Goal: Task Accomplishment & Management: Use online tool/utility

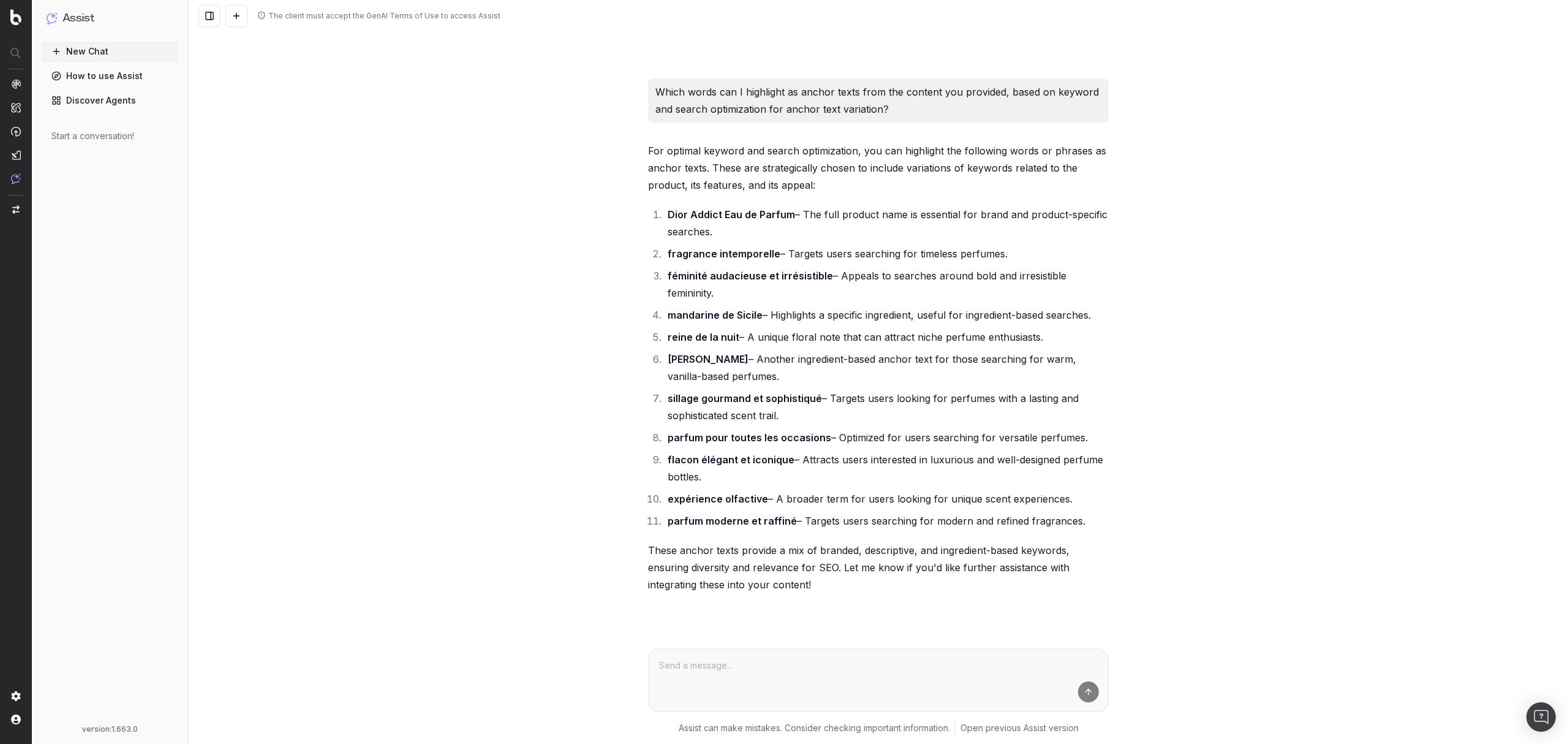
scroll to position [1388, 0]
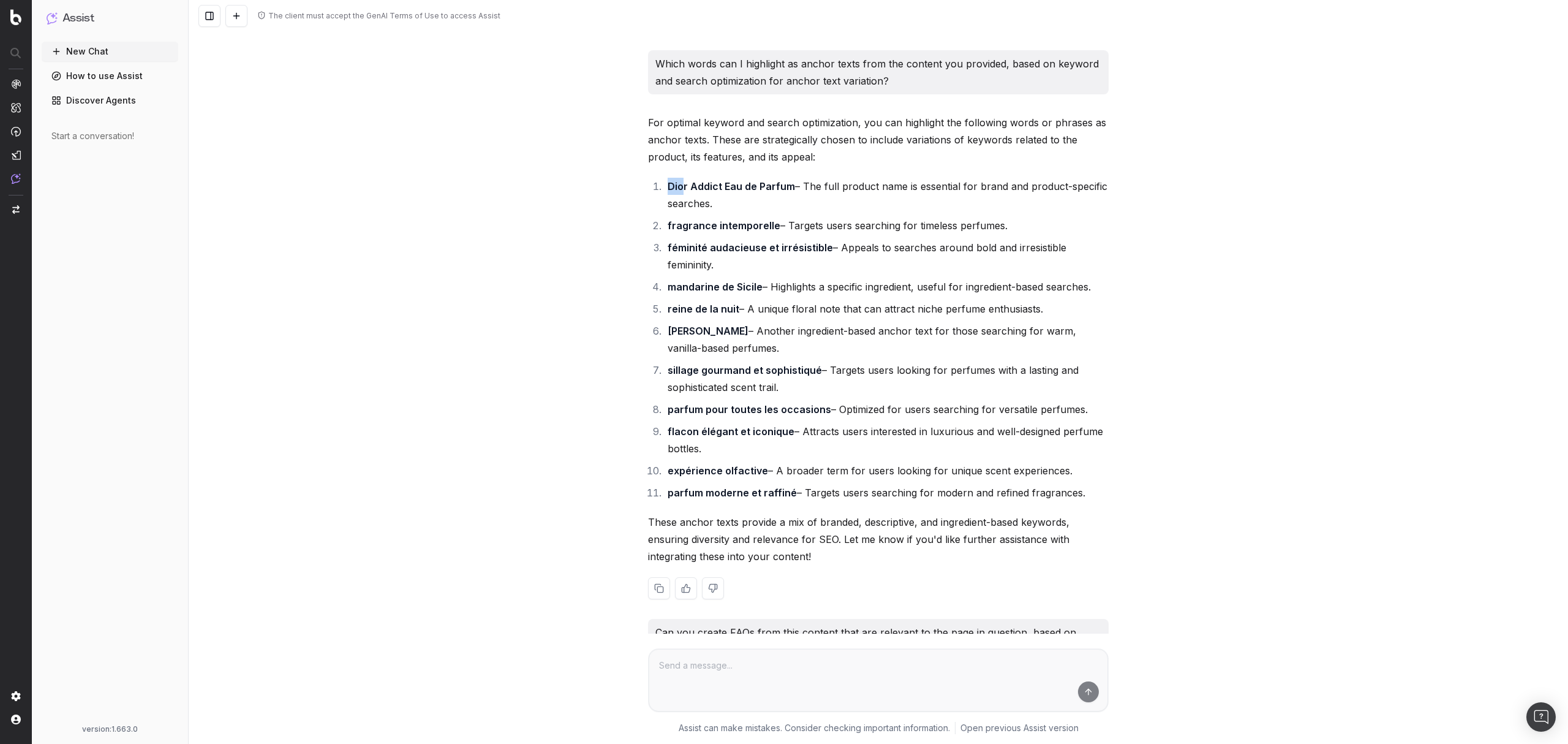
drag, startPoint x: 661, startPoint y: 223, endPoint x: 687, endPoint y: 224, distance: 26.0
click at [686, 192] on strong "Dior Addict Eau de Parfum" at bounding box center [731, 187] width 127 height 13
click at [767, 212] on li "Dior Addict Eau de Parfum – The full product name is essential for brand and pr…" at bounding box center [887, 195] width 445 height 34
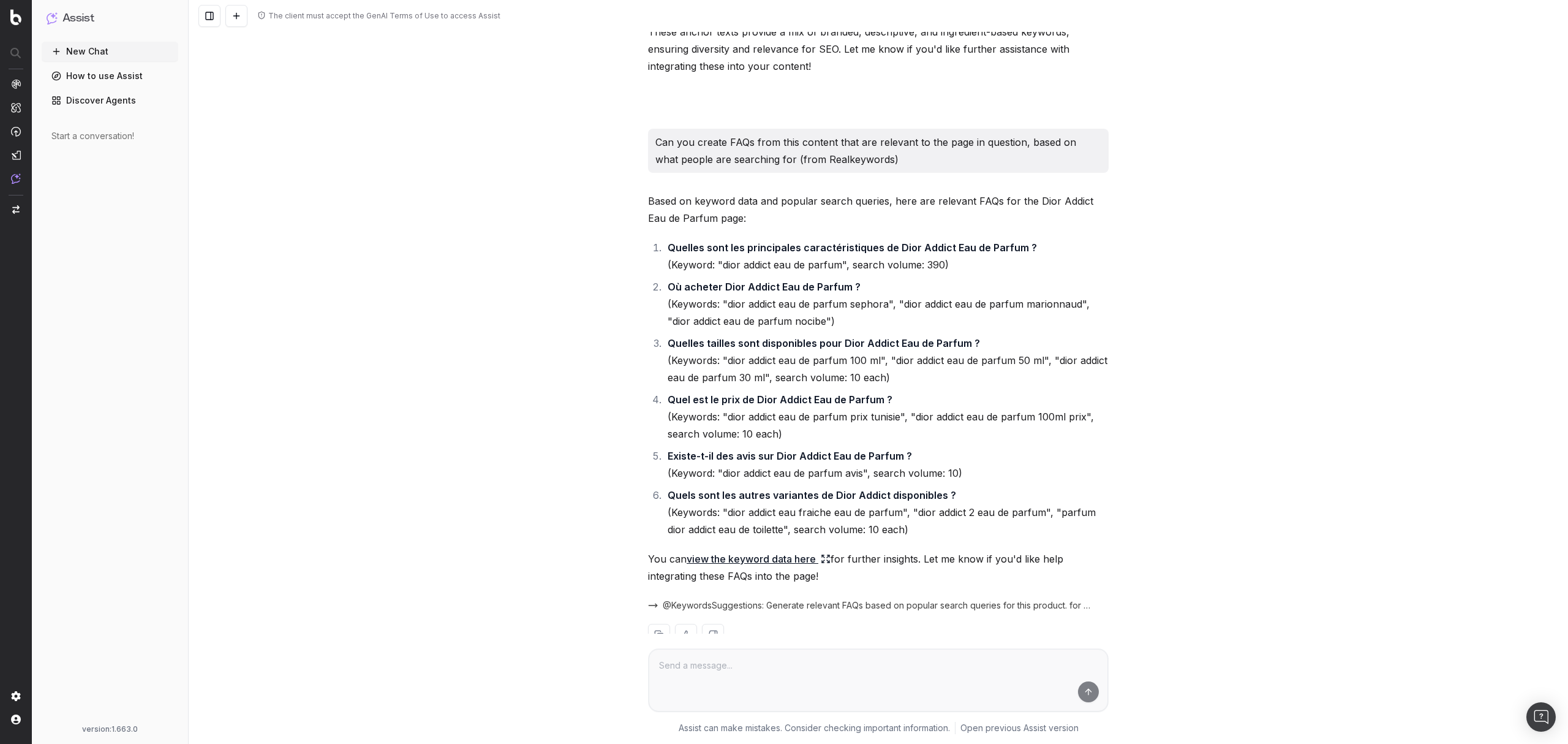
scroll to position [1797, 0]
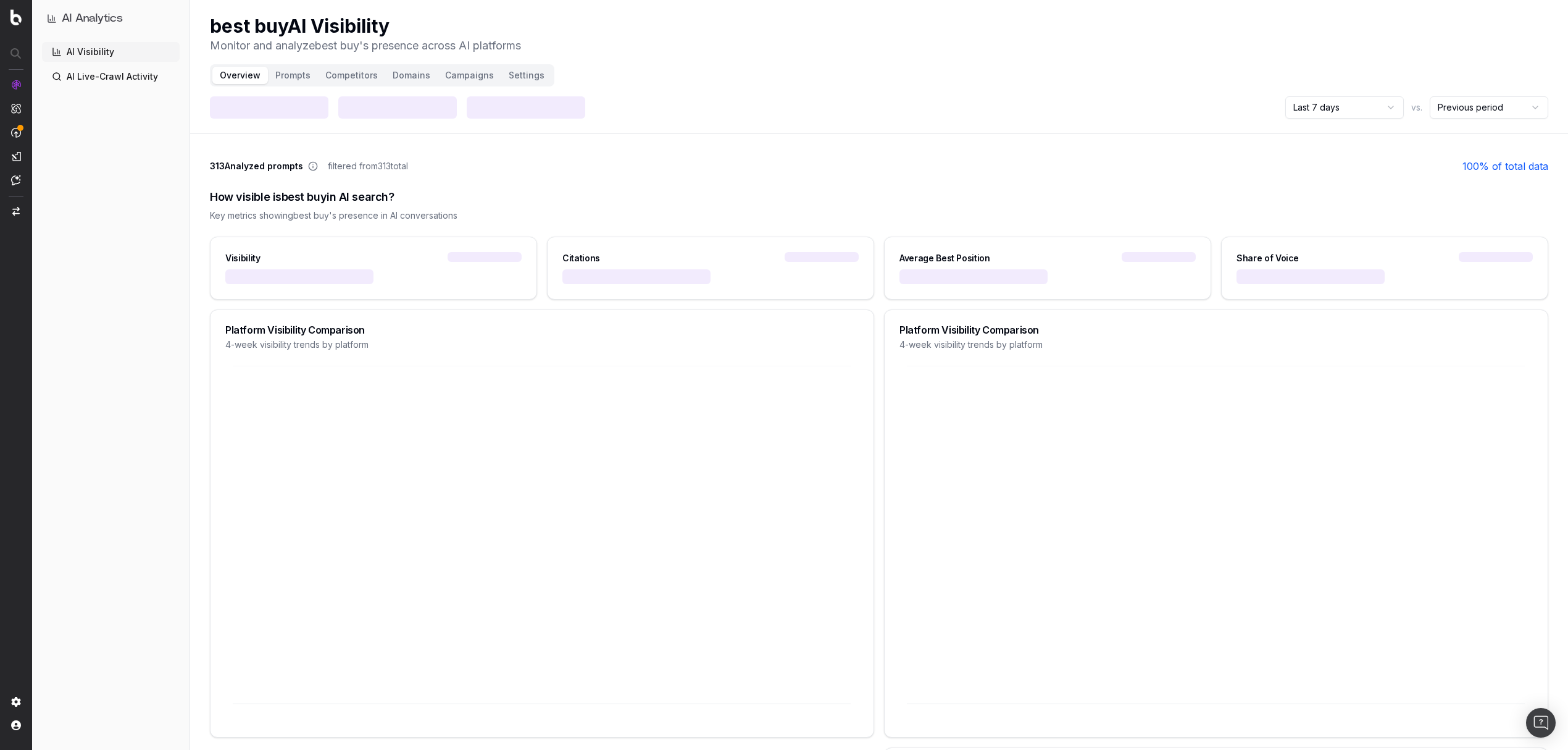
click at [1359, 107] on html "AI Analytics AI Visibility AI Live-Crawl Activity best buy AI Visibility Monito…" at bounding box center [784, 375] width 1568 height 750
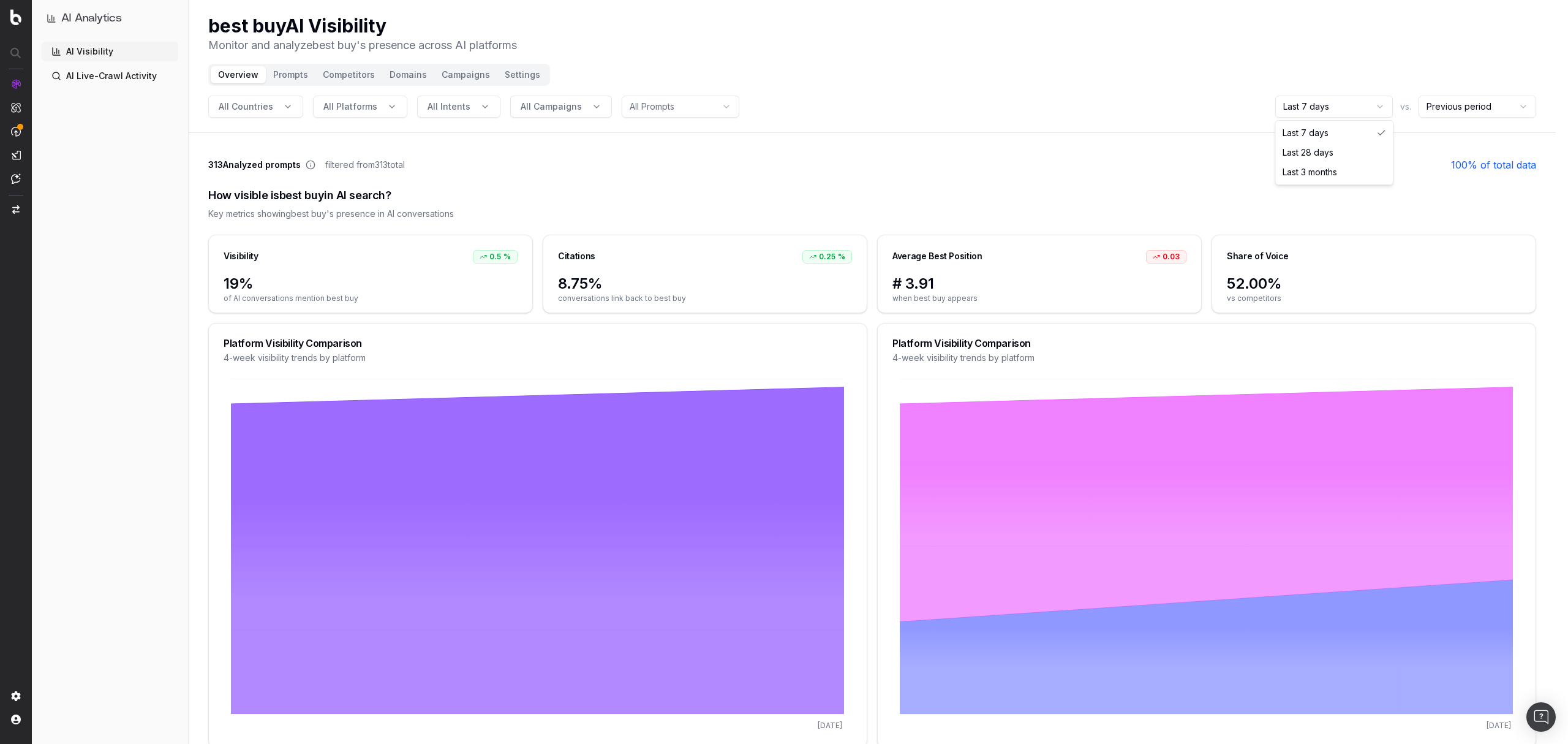
click at [1012, 188] on html "AI Analytics AI Visibility AI Live-Crawl Activity best buy AI Visibility Monito…" at bounding box center [784, 372] width 1568 height 744
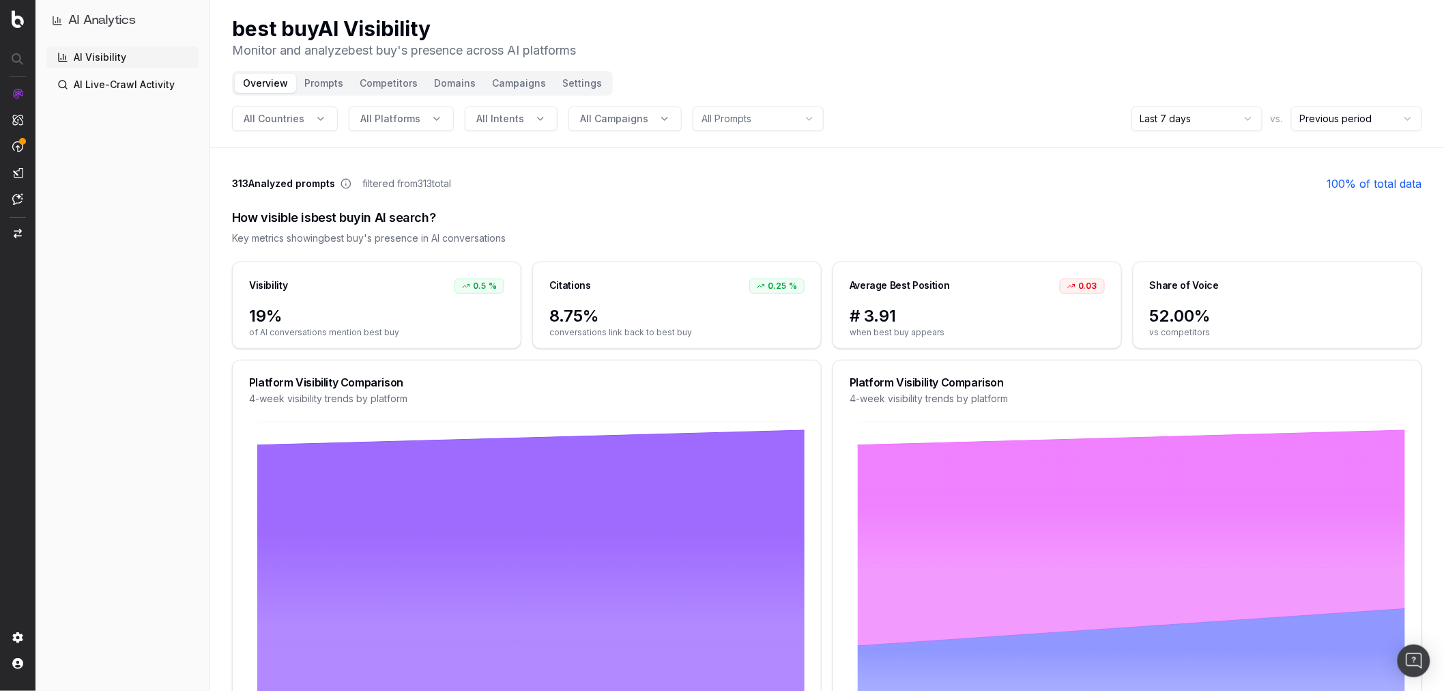
drag, startPoint x: 1696, startPoint y: 5, endPoint x: 842, endPoint y: 209, distance: 877.8
click at [842, 209] on div "How visible is best buy in AI search?" at bounding box center [827, 217] width 1190 height 19
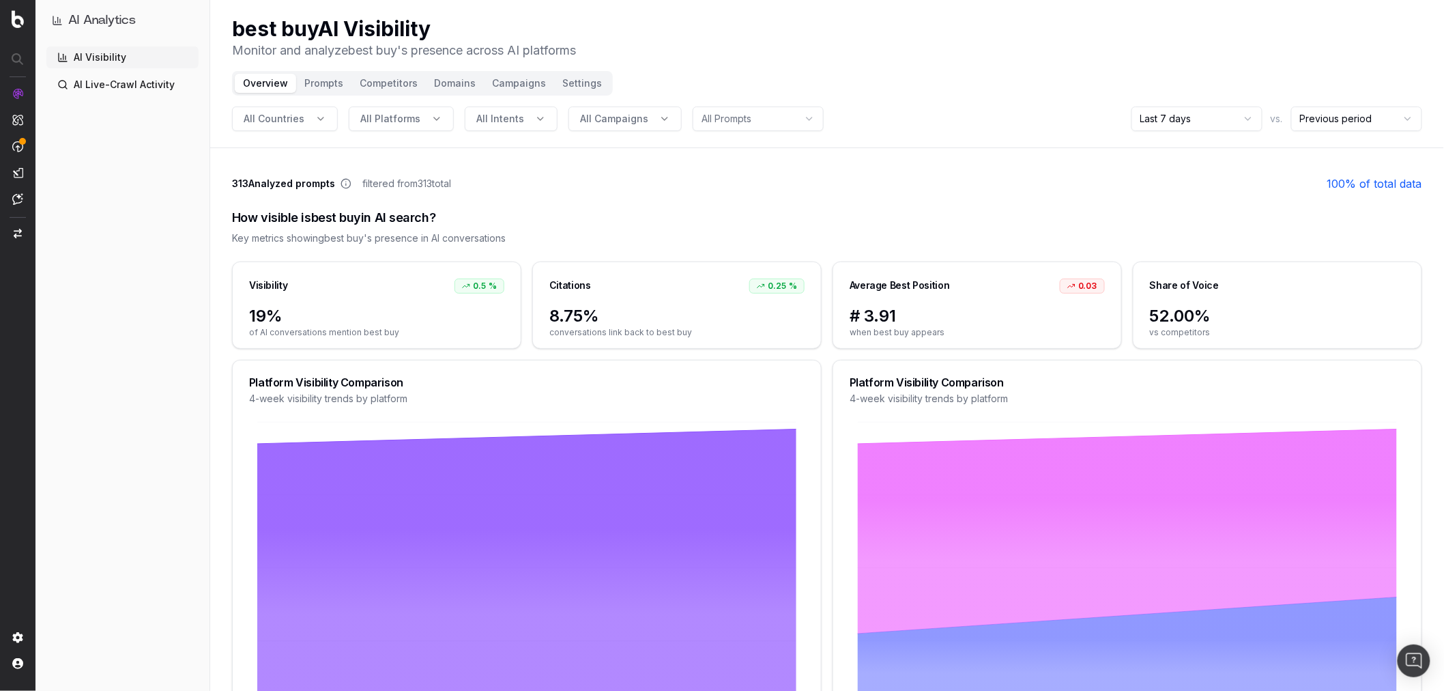
click at [313, 83] on button "Prompts" at bounding box center [323, 83] width 55 height 19
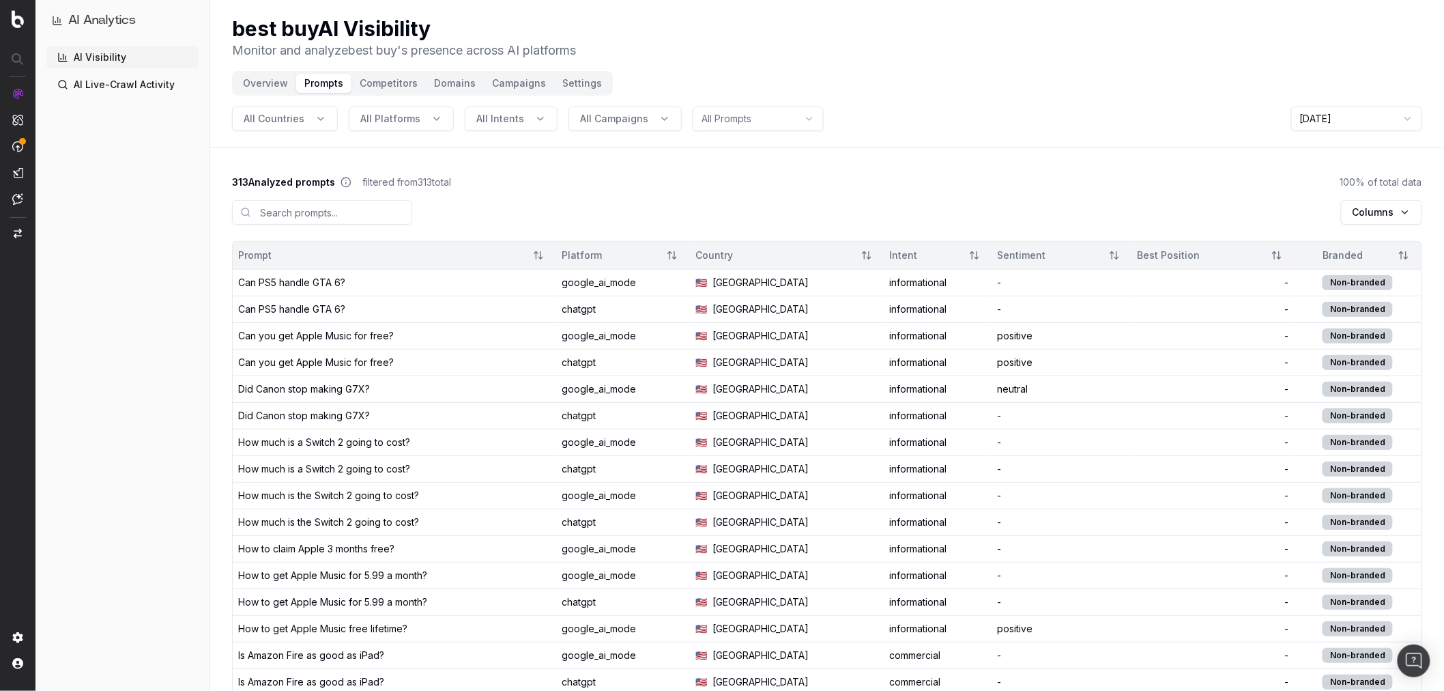
click at [572, 90] on button "Settings" at bounding box center [582, 83] width 56 height 19
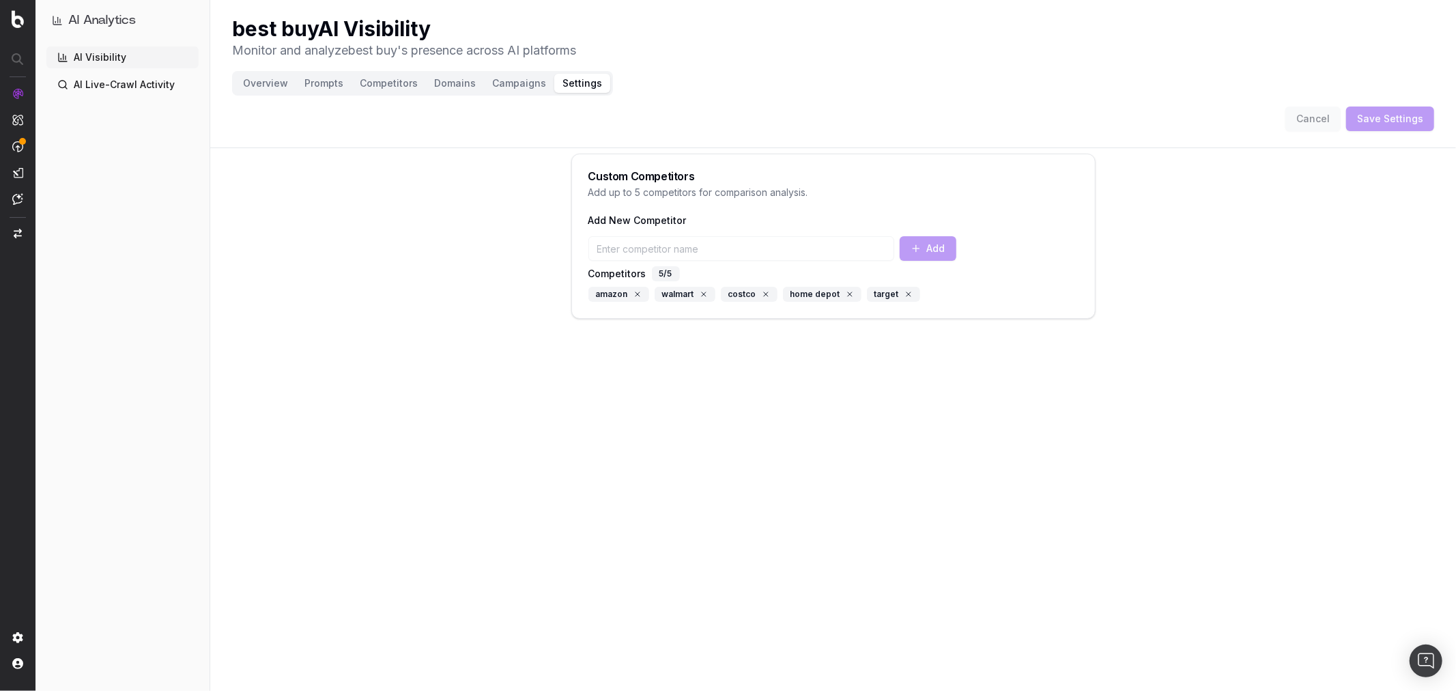
click at [334, 85] on button "Prompts" at bounding box center [323, 83] width 55 height 19
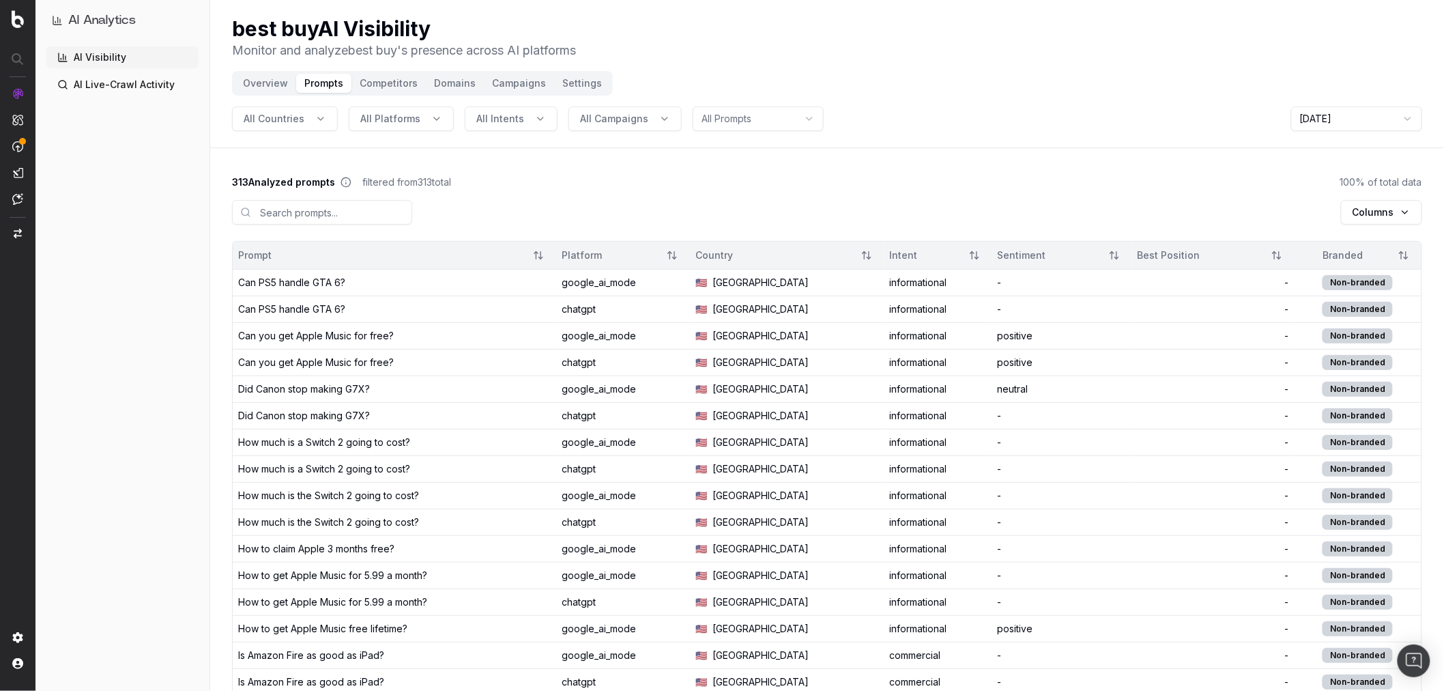
click at [494, 74] on button "Campaigns" at bounding box center [519, 83] width 70 height 19
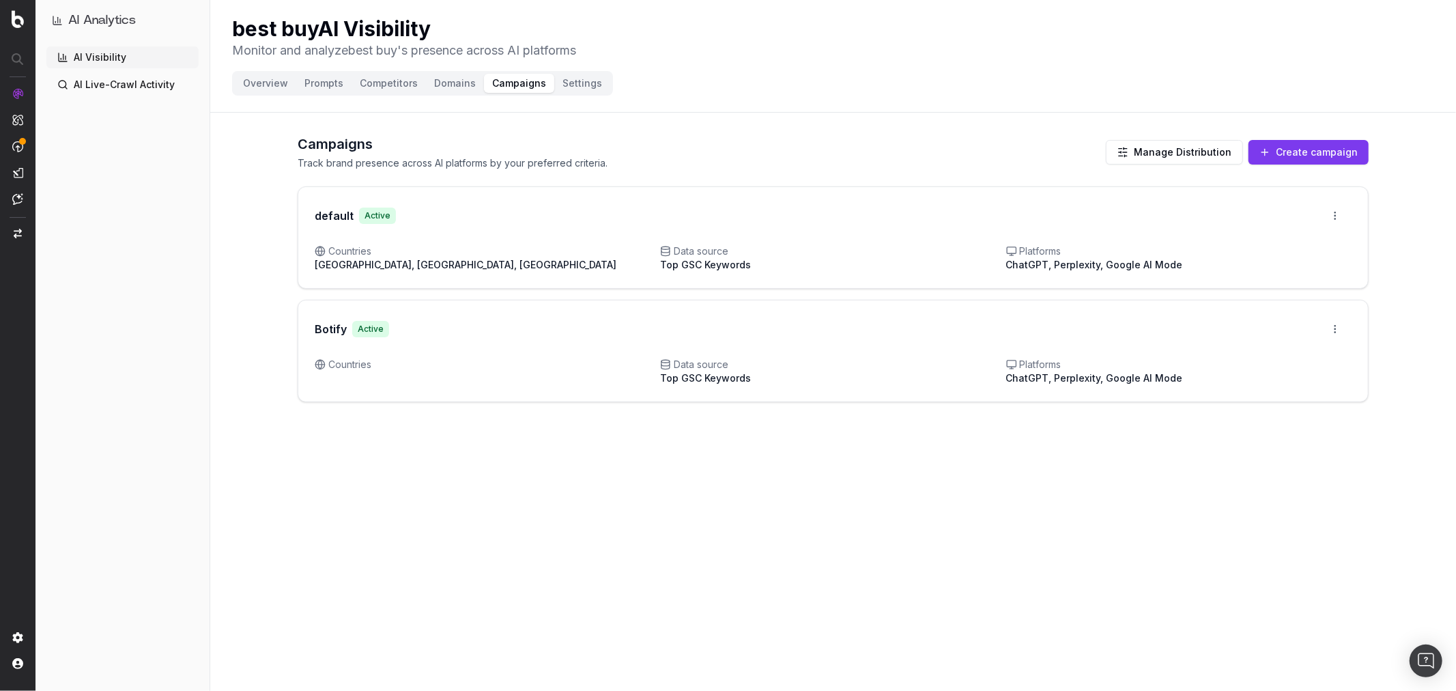
click at [837, 229] on div "default Active Open menu" at bounding box center [833, 215] width 1070 height 57
click at [1312, 145] on button "Create campaign" at bounding box center [1308, 152] width 120 height 25
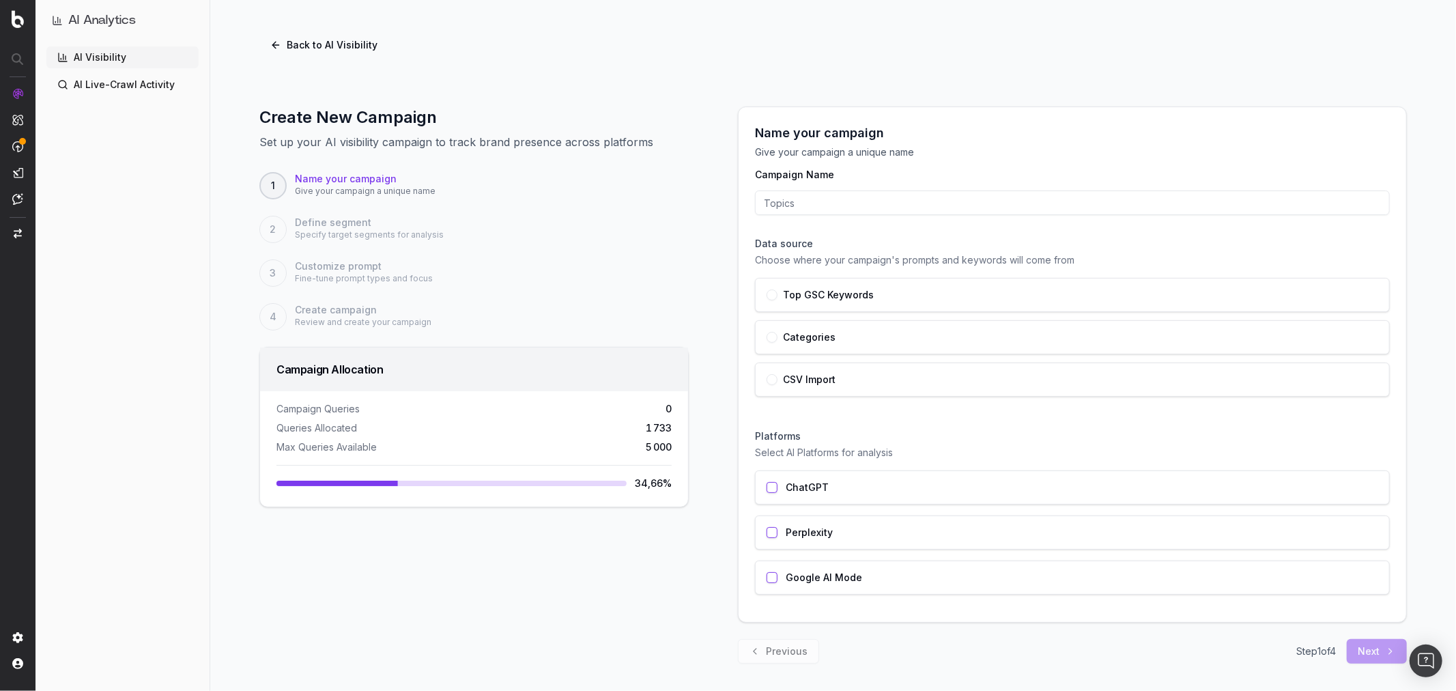
click at [276, 44] on button "Back to AI Visibility" at bounding box center [323, 45] width 129 height 25
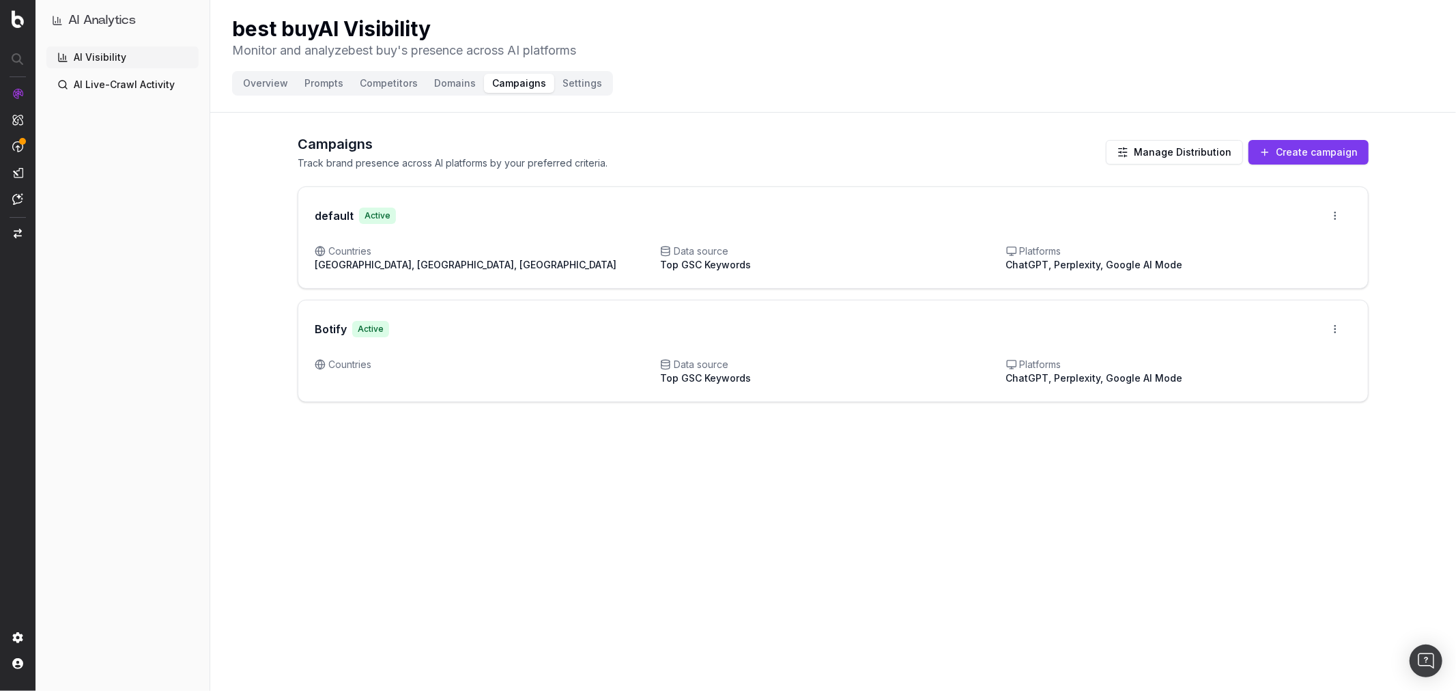
click at [332, 85] on button "Prompts" at bounding box center [323, 83] width 55 height 19
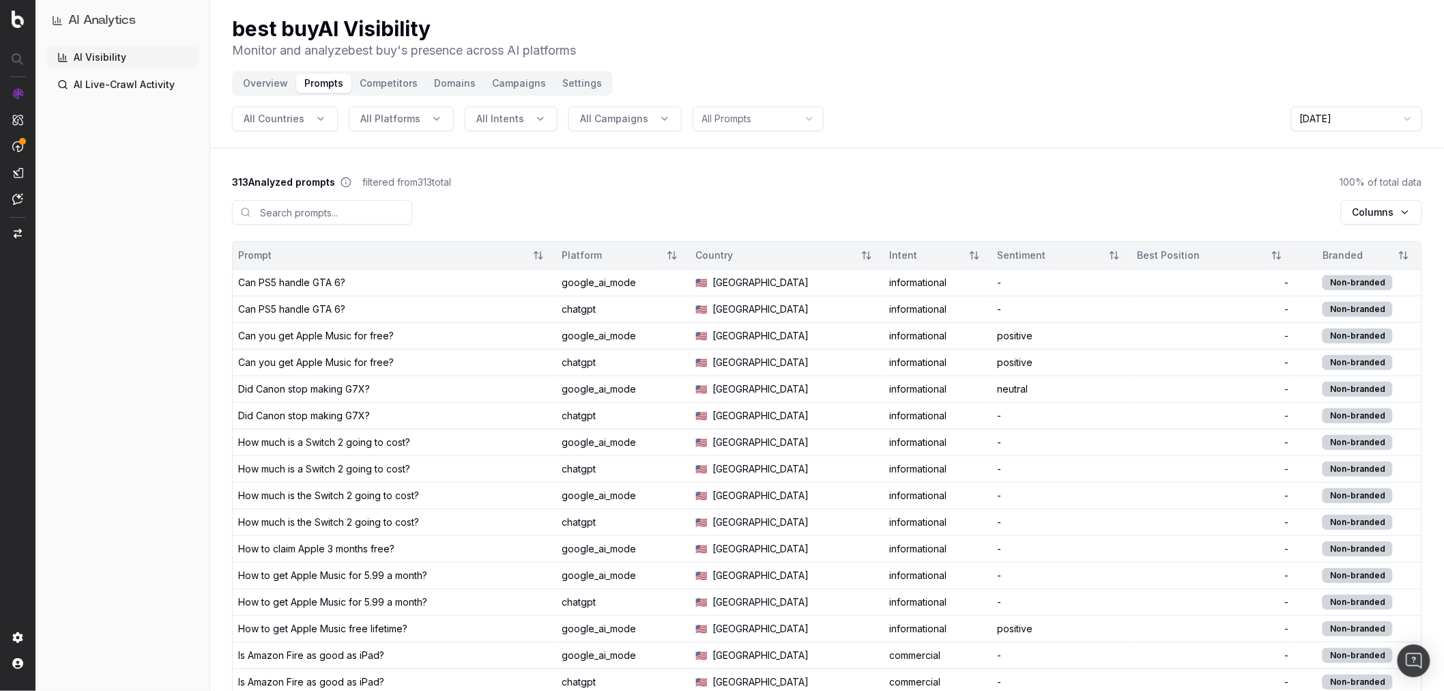
click at [270, 85] on button "Overview" at bounding box center [265, 83] width 61 height 19
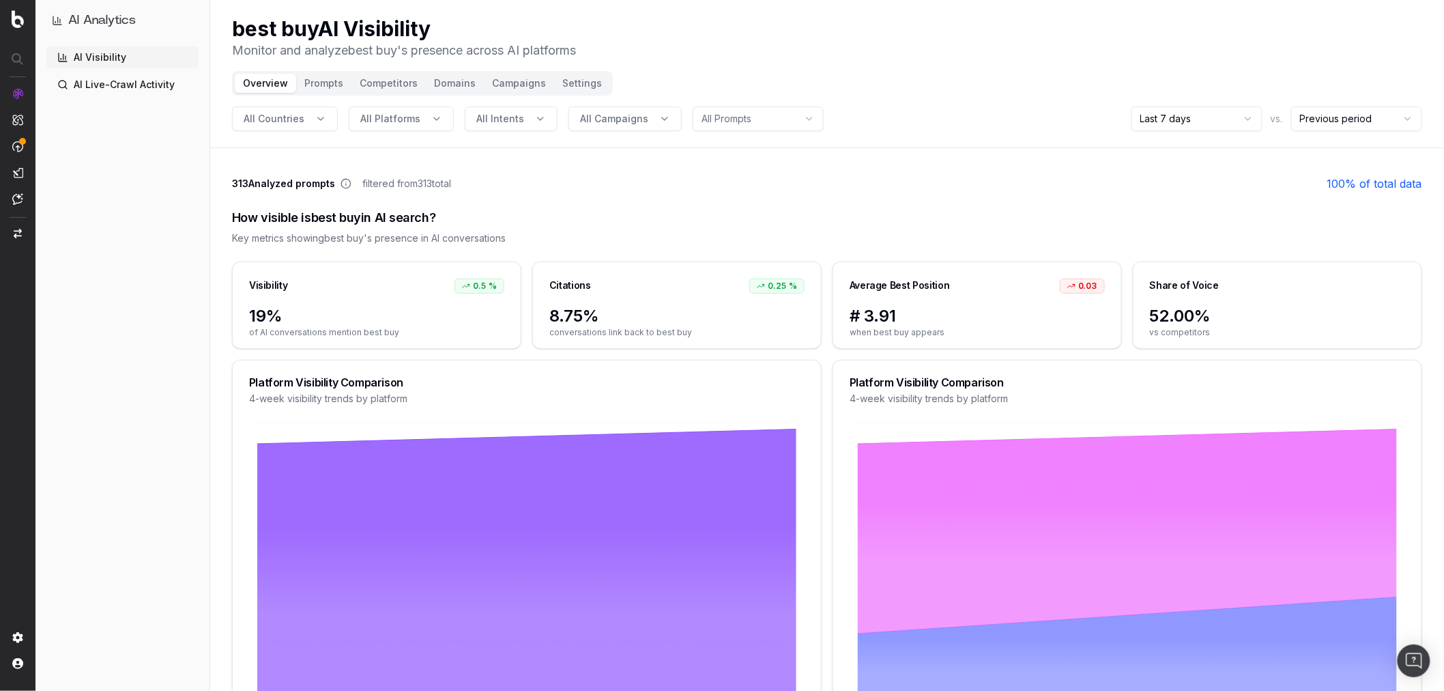
click at [325, 79] on button "Prompts" at bounding box center [323, 83] width 55 height 19
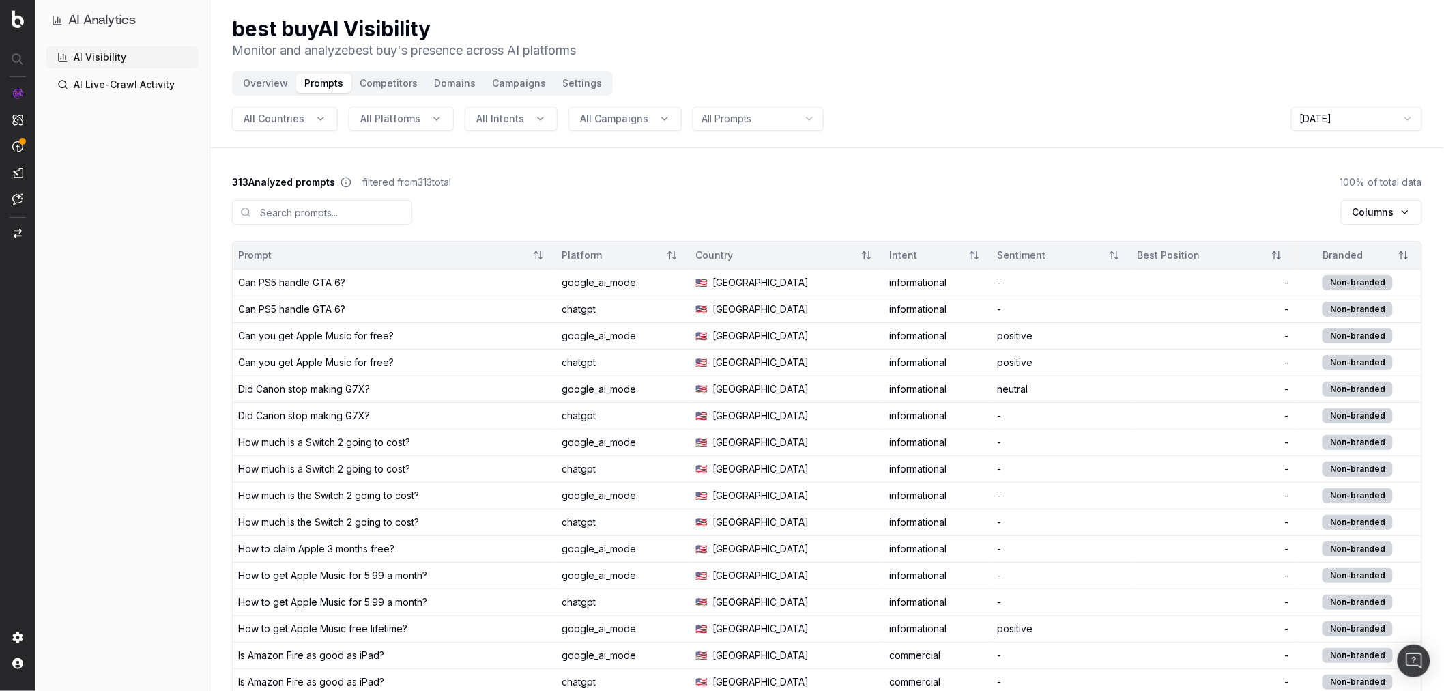
click at [516, 89] on button "Campaigns" at bounding box center [519, 83] width 70 height 19
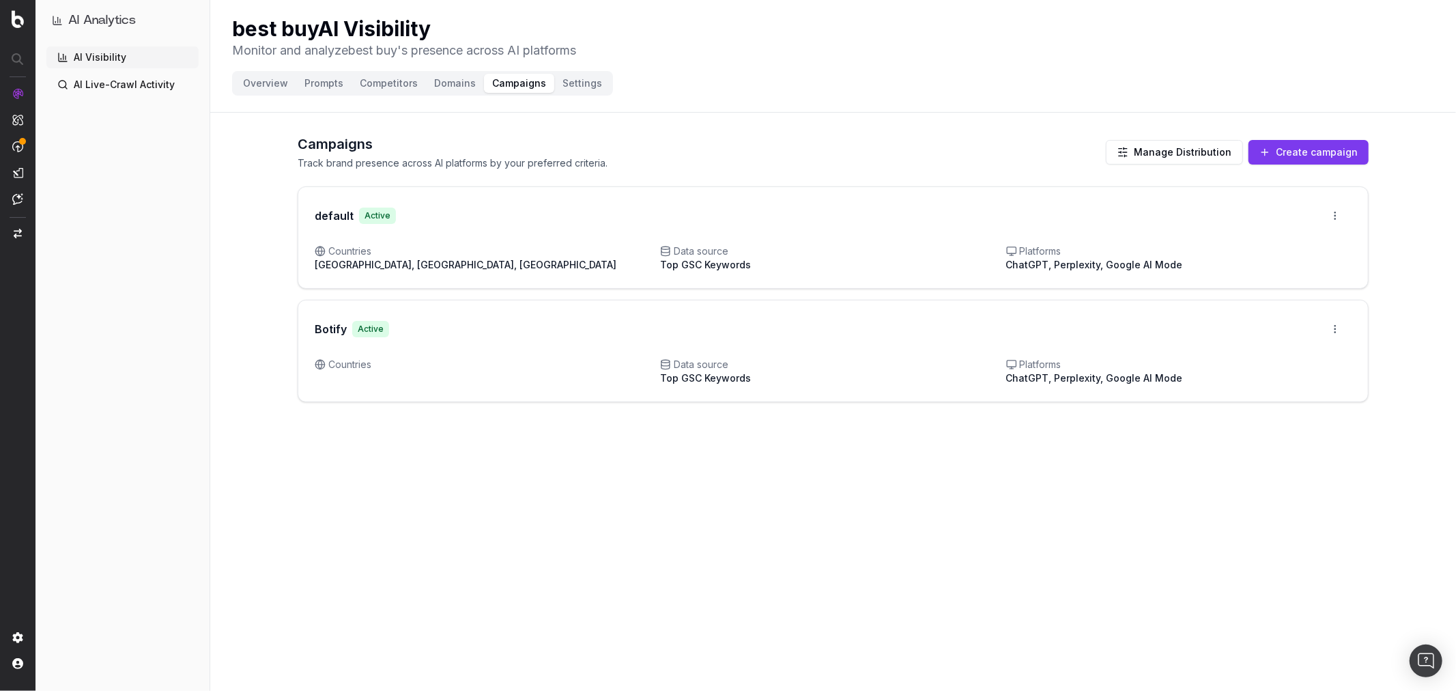
click at [1321, 158] on button "Create campaign" at bounding box center [1308, 152] width 120 height 25
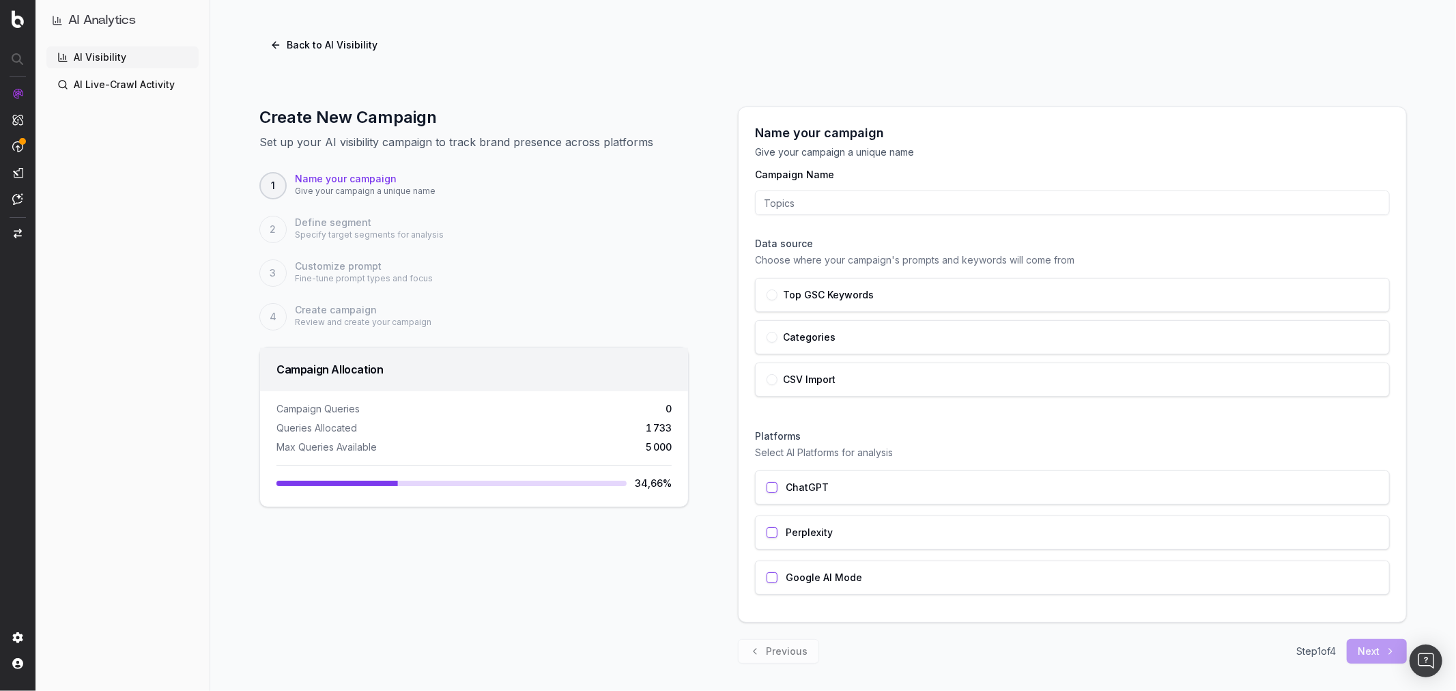
click at [278, 45] on button "Back to AI Visibility" at bounding box center [323, 45] width 129 height 25
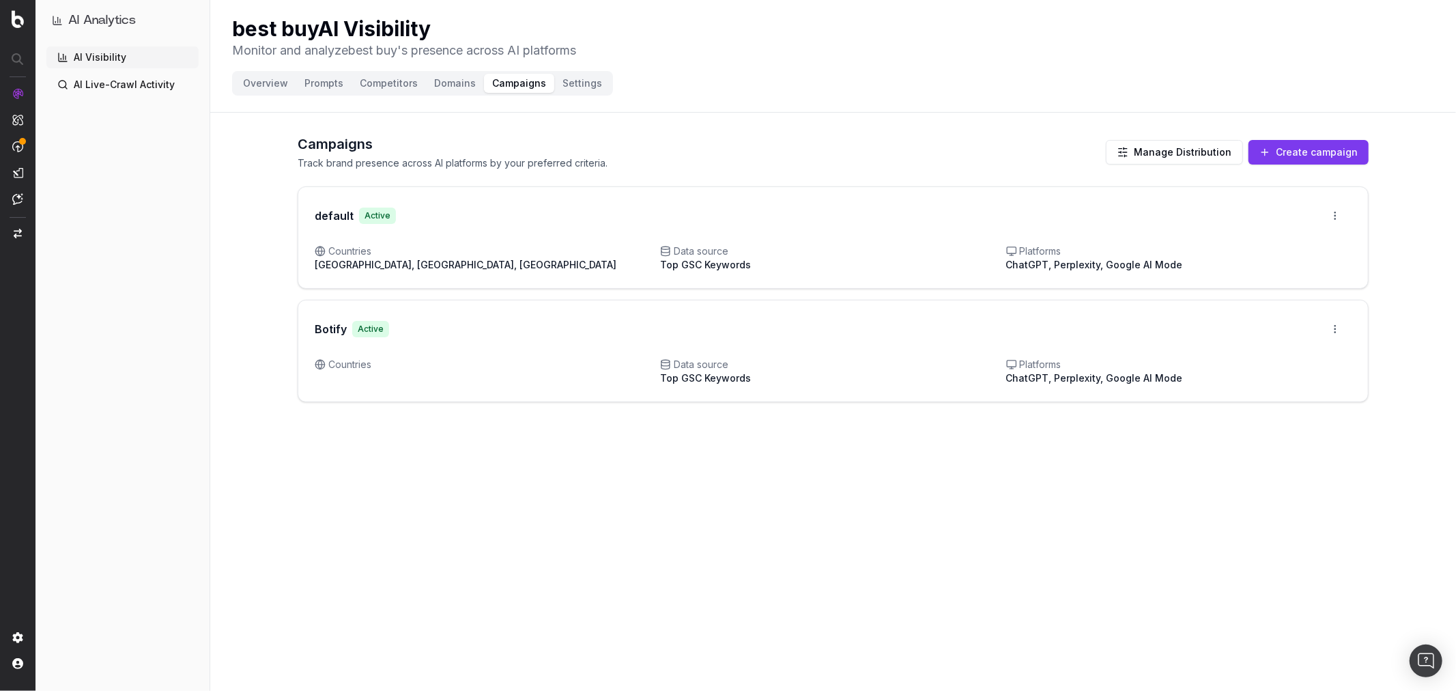
click at [267, 85] on button "Overview" at bounding box center [265, 83] width 61 height 19
